Goal: Complete application form

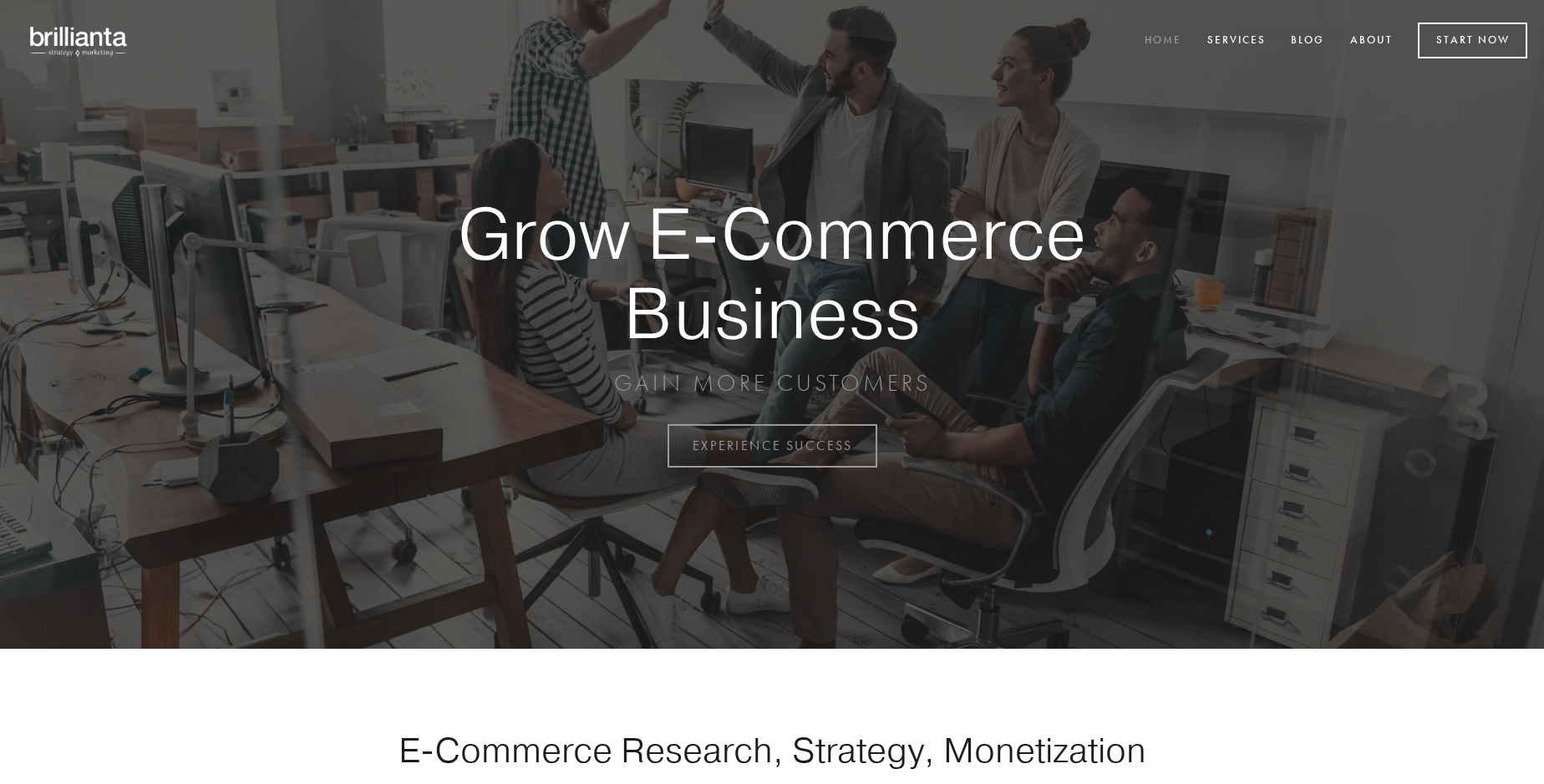
scroll to position [4377, 0]
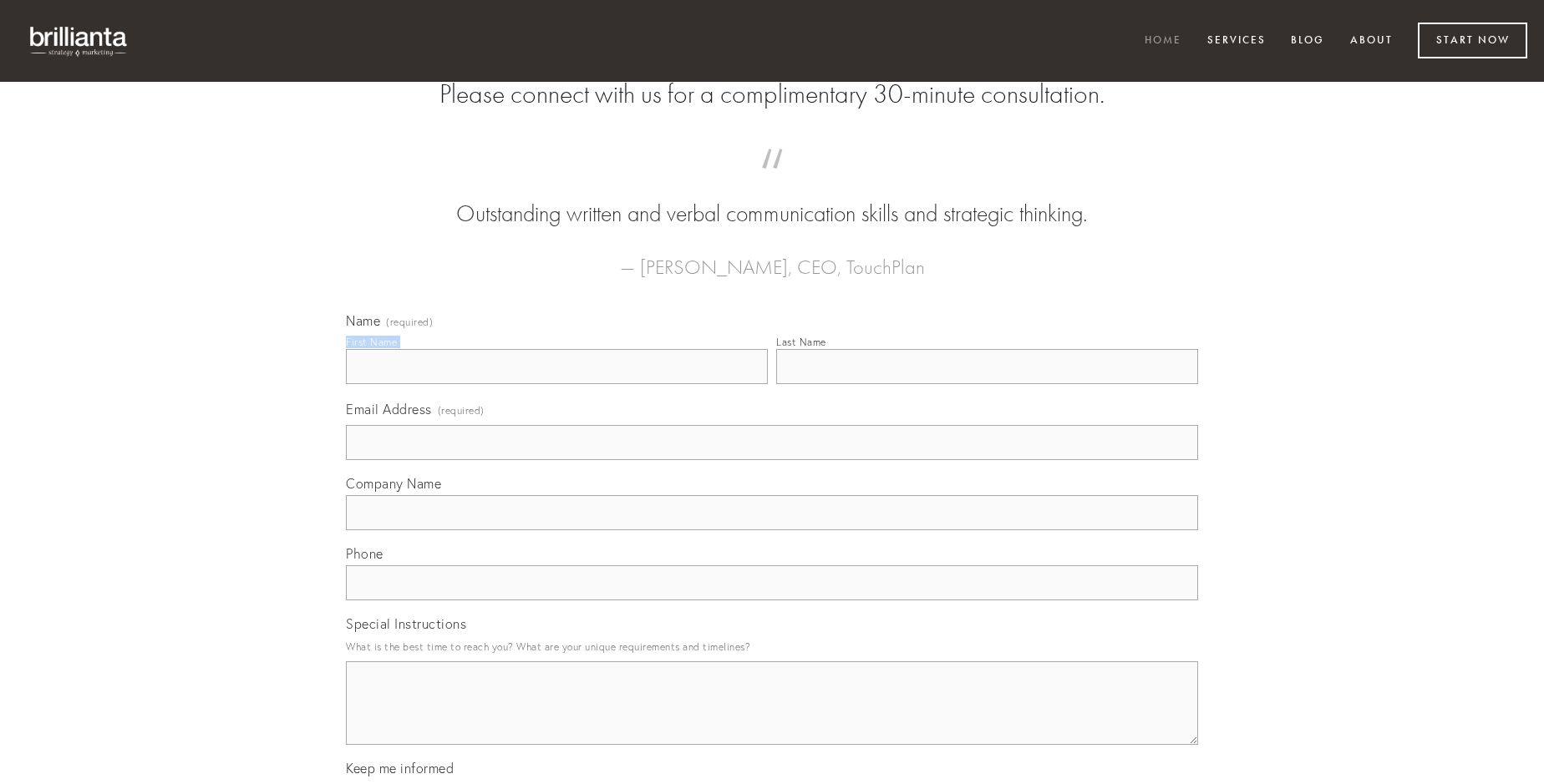
type input "[PERSON_NAME]"
click at [986, 384] on input "Last Name" at bounding box center [986, 366] width 422 height 35
type input "[PERSON_NAME]"
click at [772, 460] on input "Email Address (required)" at bounding box center [772, 442] width 852 height 35
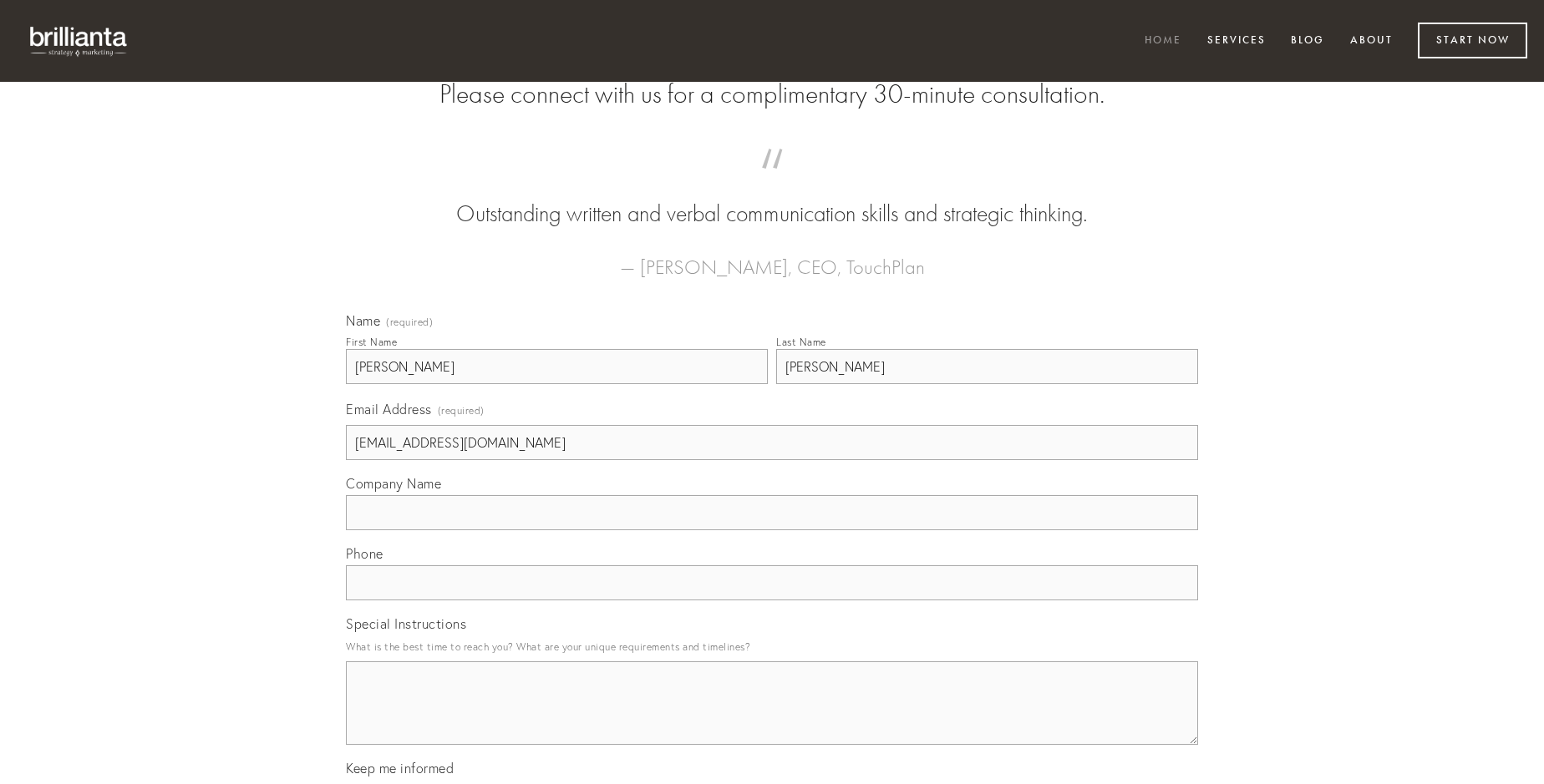
type input "[EMAIL_ADDRESS][DOMAIN_NAME]"
click at [772, 530] on input "Company Name" at bounding box center [772, 513] width 852 height 35
type input "taceo"
click at [772, 600] on input "text" at bounding box center [772, 582] width 852 height 35
click at [772, 718] on textarea "Special Instructions" at bounding box center [772, 702] width 852 height 83
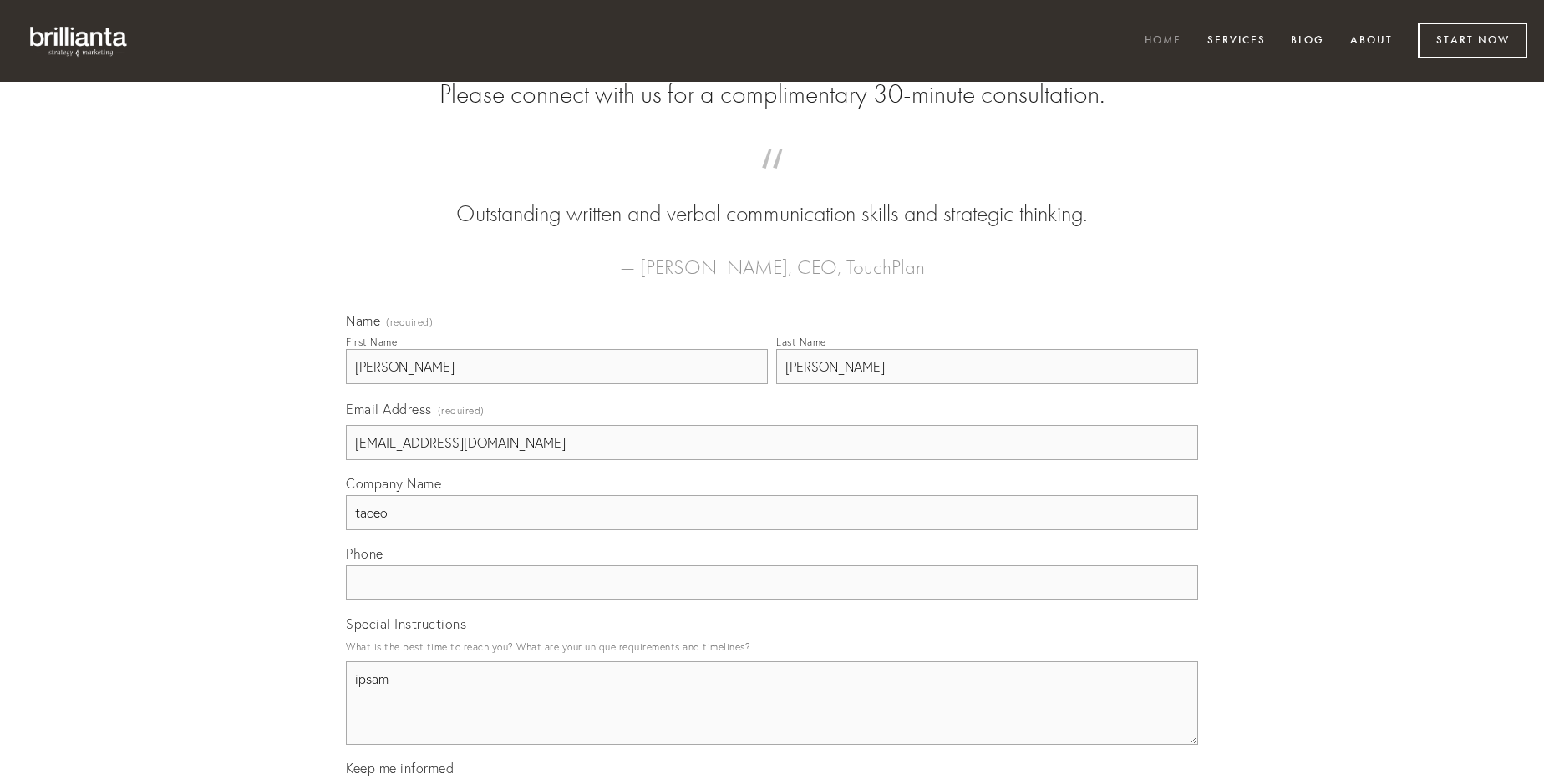
type textarea "ipsam"
